Goal: Find specific page/section: Find specific page/section

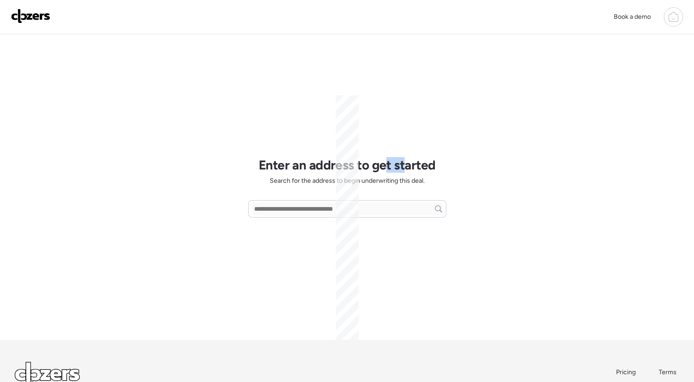
click at [423, 100] on div "Enter an address to get started Search for the address to begin underwriting th…" at bounding box center [347, 187] width 198 height 306
drag, startPoint x: 423, startPoint y: 100, endPoint x: 546, endPoint y: 81, distance: 124.8
click at [546, 81] on div "Book a demo Enter an address to get started Search for the address to begin und…" at bounding box center [347, 226] width 694 height 453
click at [672, 19] on icon at bounding box center [673, 18] width 3 height 2
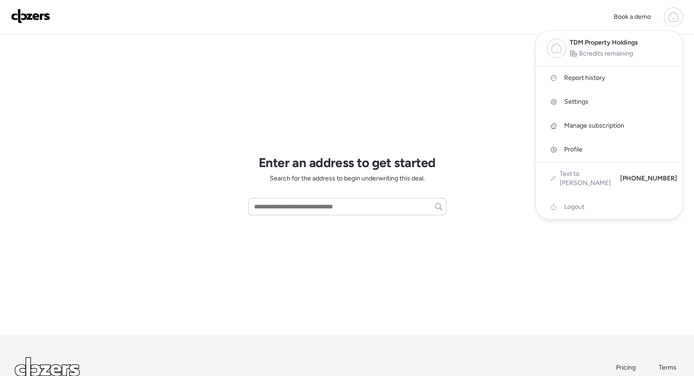
click at [597, 76] on span "Report history" at bounding box center [584, 77] width 41 height 9
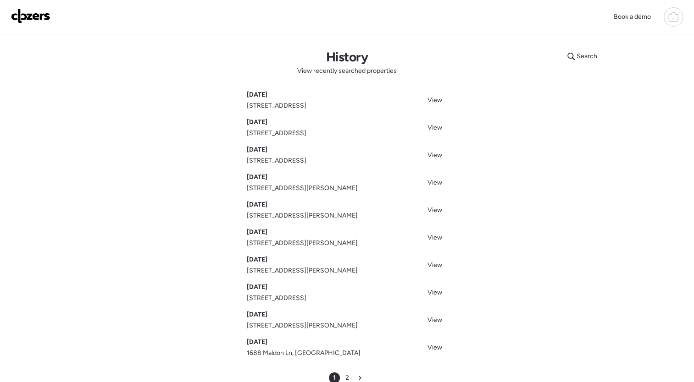
click at [520, 169] on div "Search History View recently searched properties [DATE] [STREET_ADDRESS] View […" at bounding box center [347, 216] width 642 height 364
